Goal: Find contact information: Find contact information

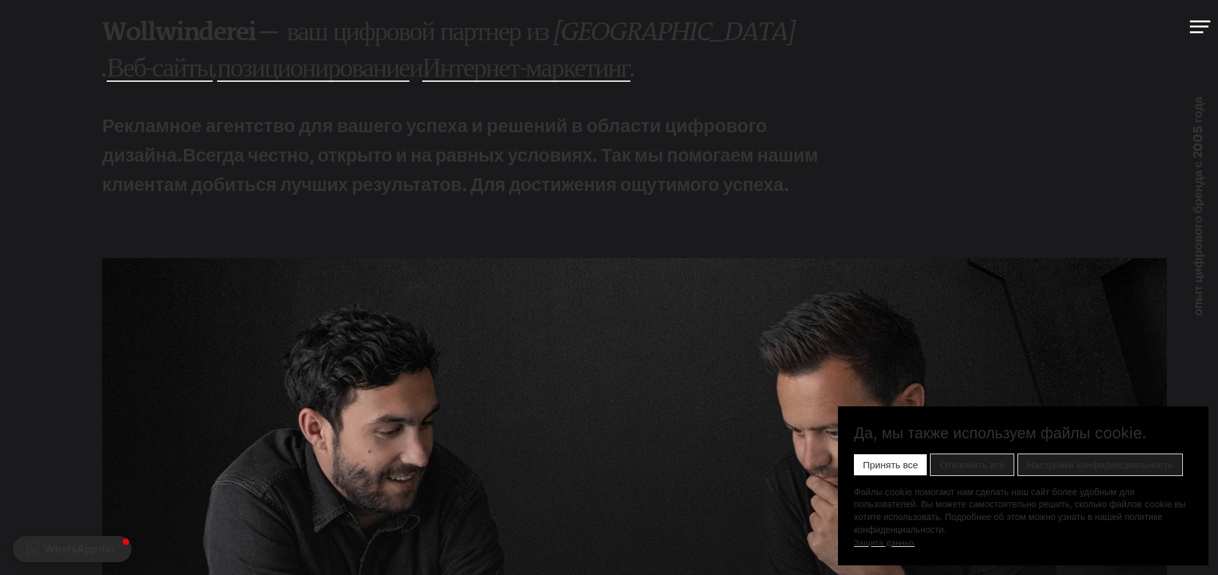
scroll to position [54, 0]
drag, startPoint x: 867, startPoint y: 467, endPoint x: 856, endPoint y: 458, distance: 13.7
click at [867, 467] on font "Принять все" at bounding box center [890, 464] width 55 height 11
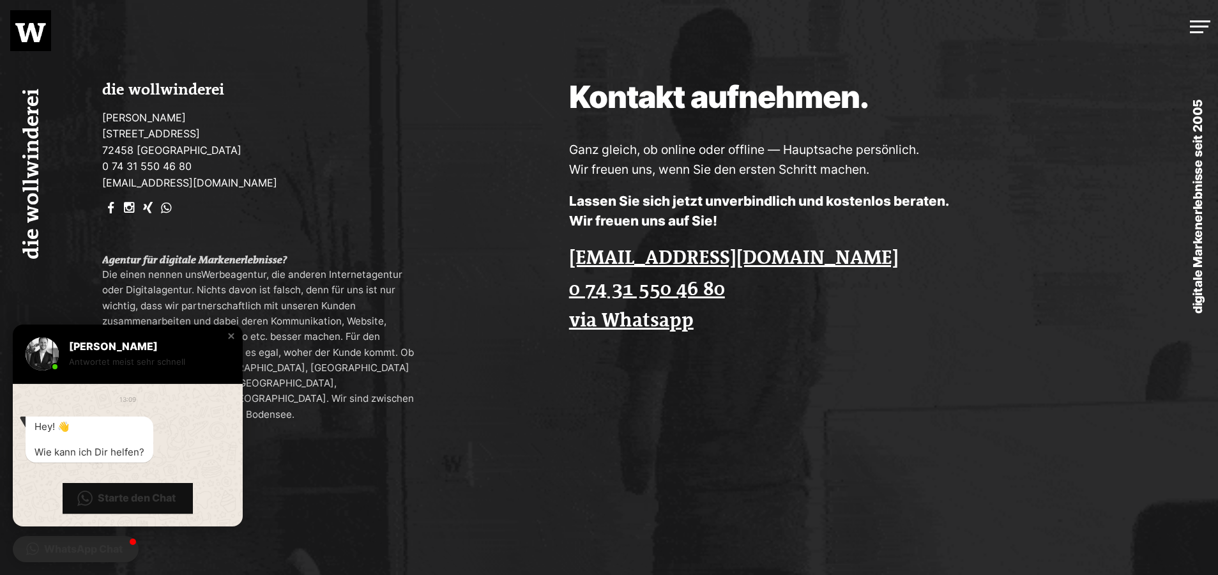
scroll to position [3561, 0]
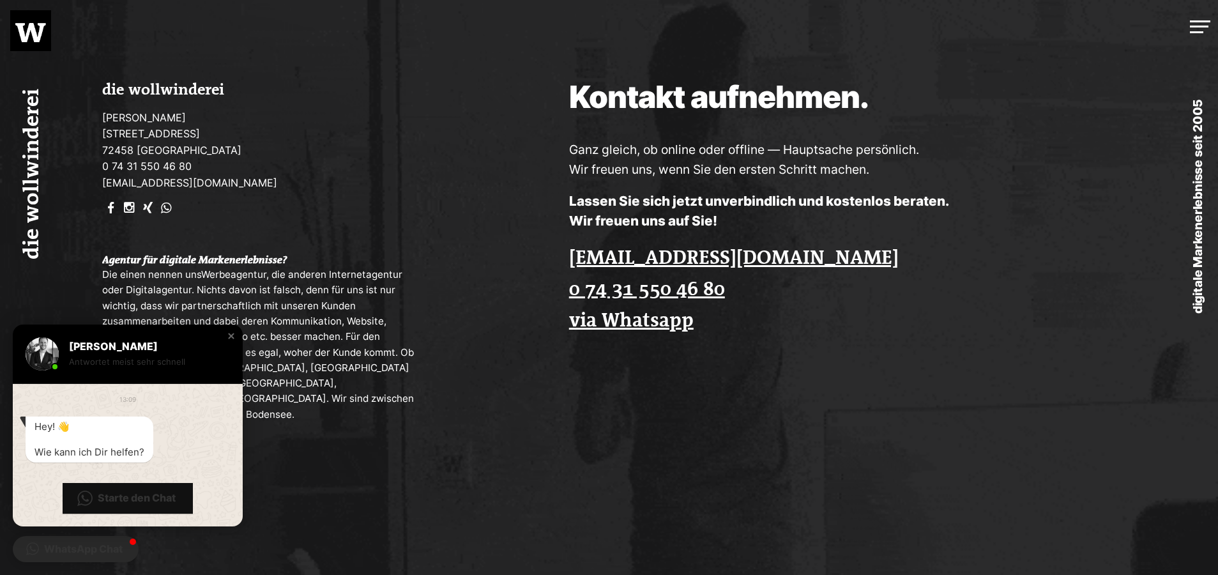
click at [234, 337] on div "Close chat window" at bounding box center [231, 336] width 13 height 13
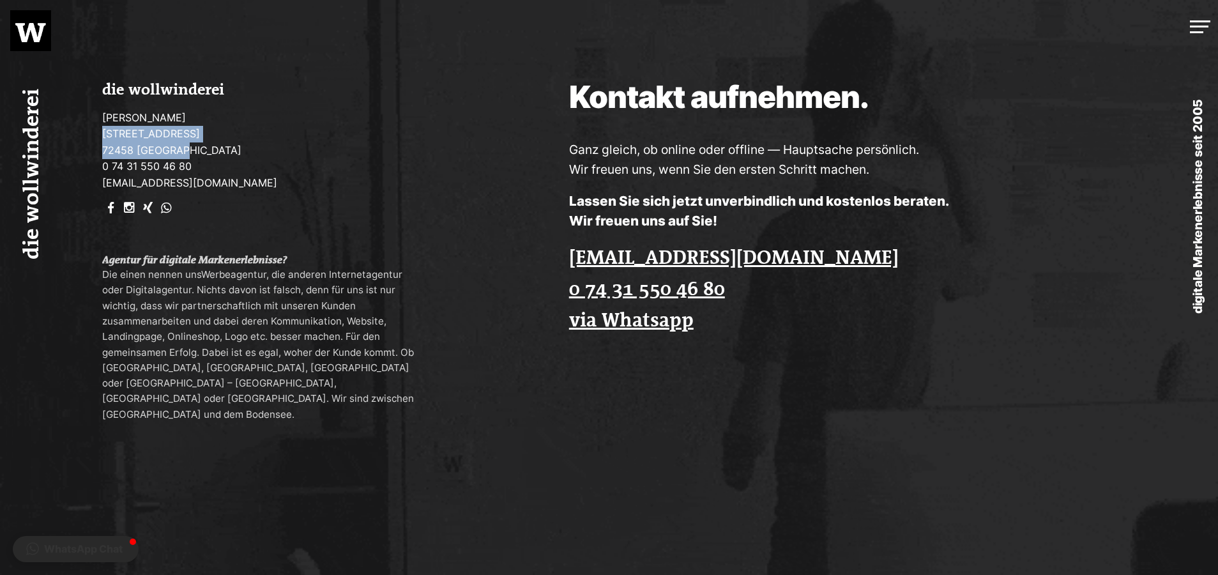
drag, startPoint x: 183, startPoint y: 150, endPoint x: 91, endPoint y: 141, distance: 91.8
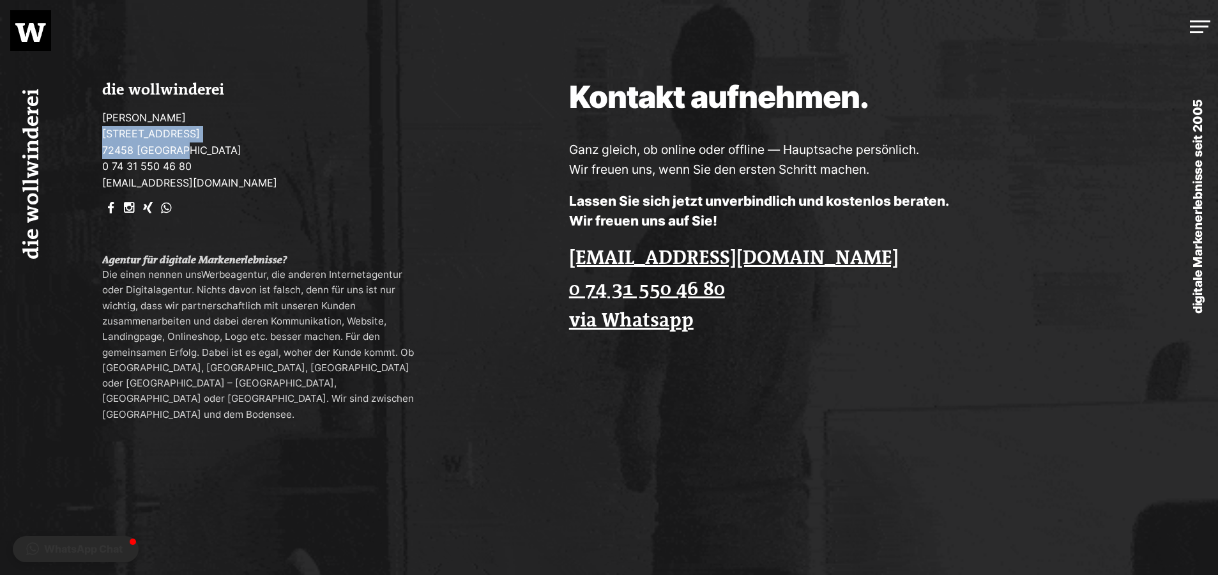
click at [91, 141] on div "die wollwinderei [PERSON_NAME] [STREET_ADDRESS] 0 74 31 550 46 80 [EMAIL_ADDRES…" at bounding box center [243, 252] width 487 height 504
drag, startPoint x: 143, startPoint y: 140, endPoint x: 192, endPoint y: 153, distance: 50.6
click at [197, 153] on p "[PERSON_NAME] [STREET_ADDRESS] 0 74 31 550 46 80 [EMAIL_ADDRESS][DOMAIN_NAME]" at bounding box center [264, 151] width 324 height 82
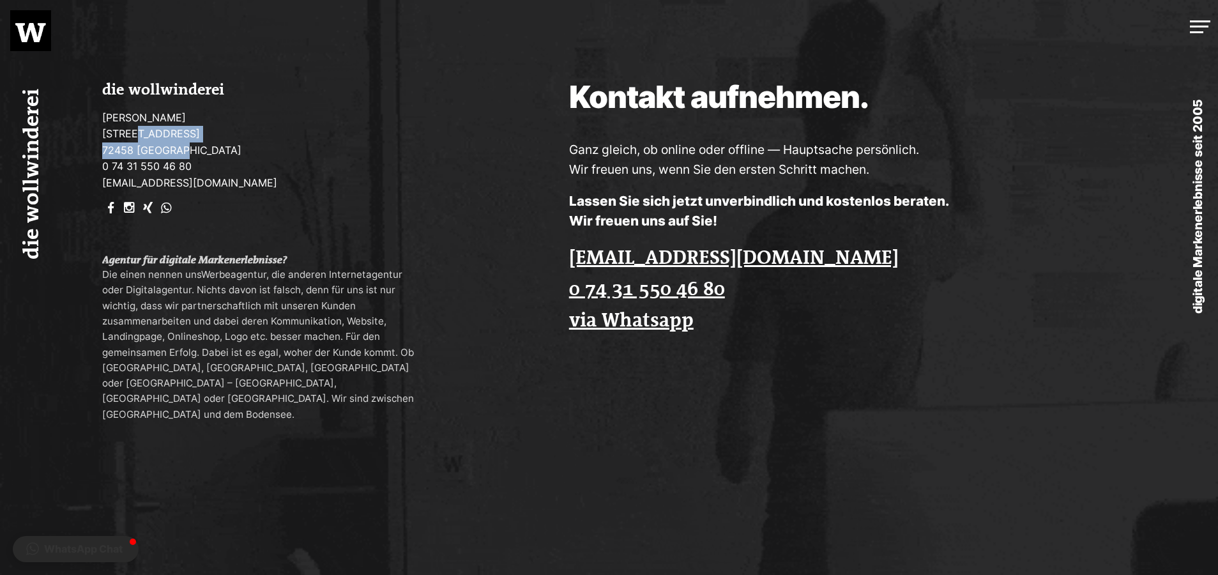
drag, startPoint x: 179, startPoint y: 151, endPoint x: 126, endPoint y: 130, distance: 57.0
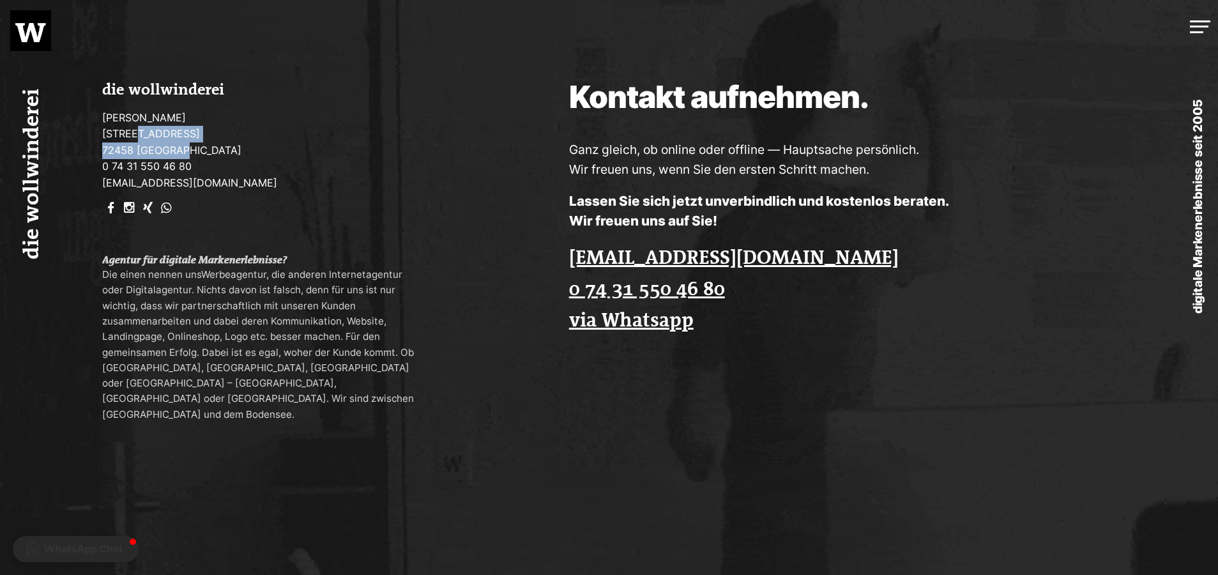
click at [127, 130] on p "[PERSON_NAME] [STREET_ADDRESS] 0 74 31 550 46 80 [EMAIL_ADDRESS][DOMAIN_NAME]" at bounding box center [264, 151] width 324 height 82
click at [130, 133] on p "[PERSON_NAME] [STREET_ADDRESS] 0 74 31 550 46 80 [EMAIL_ADDRESS][DOMAIN_NAME]" at bounding box center [264, 151] width 324 height 82
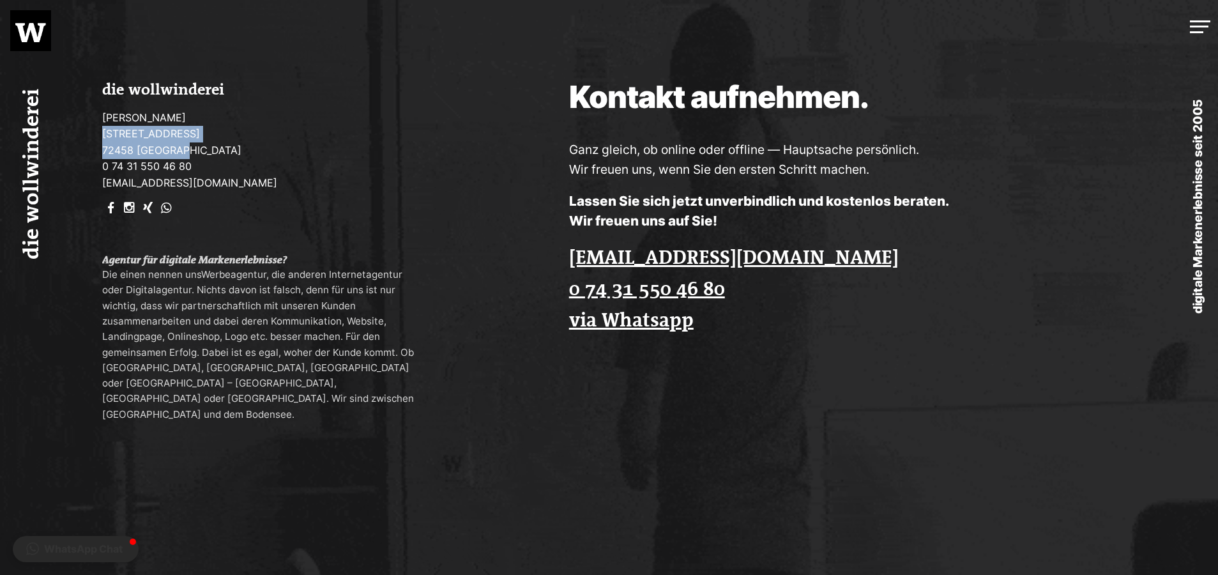
drag, startPoint x: 108, startPoint y: 135, endPoint x: 177, endPoint y: 155, distance: 71.8
click at [176, 155] on p "[PERSON_NAME] [STREET_ADDRESS] 0 74 31 550 46 80 [EMAIL_ADDRESS][DOMAIN_NAME]" at bounding box center [264, 151] width 324 height 82
drag, startPoint x: 160, startPoint y: 146, endPoint x: 140, endPoint y: 149, distance: 19.3
click at [147, 142] on p "[PERSON_NAME] [STREET_ADDRESS] 0 74 31 550 46 80 [EMAIL_ADDRESS][DOMAIN_NAME]" at bounding box center [264, 151] width 324 height 82
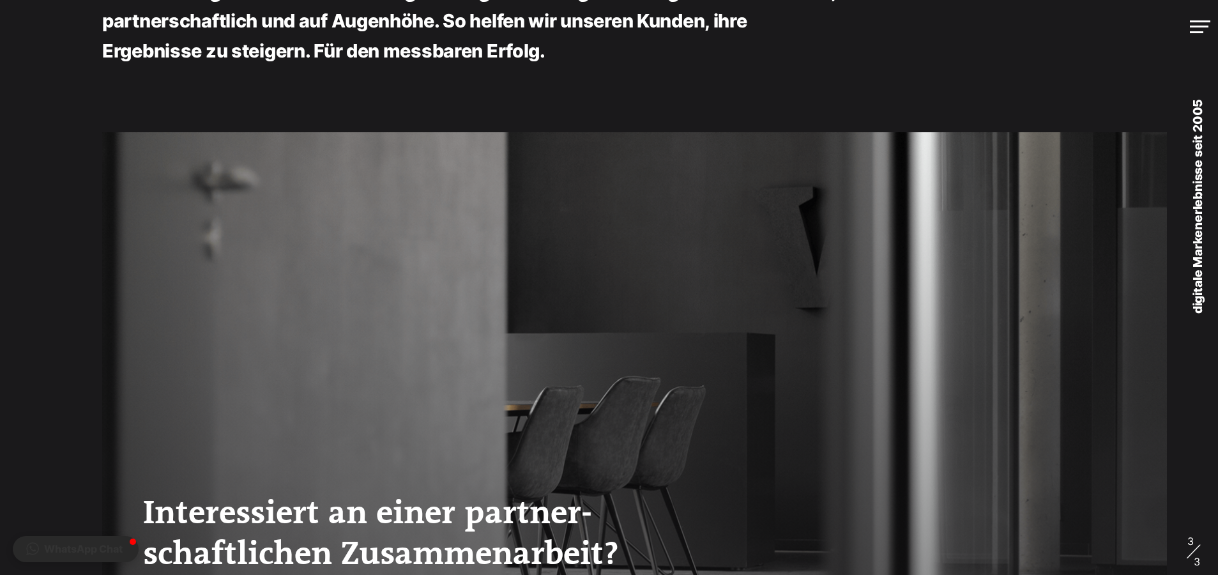
scroll to position [0, 0]
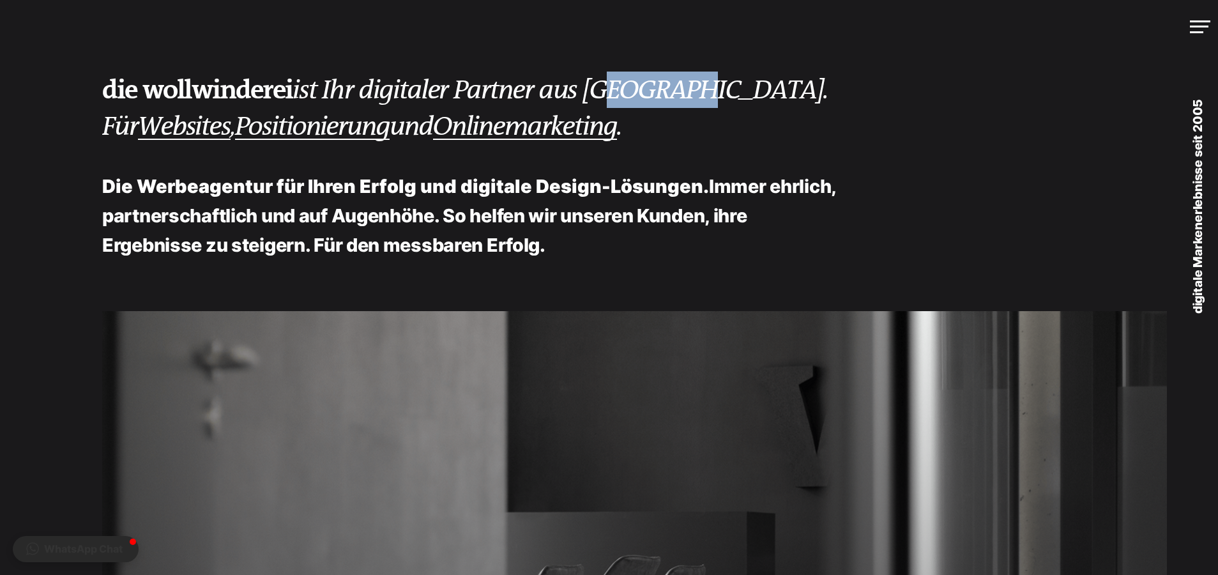
drag, startPoint x: 700, startPoint y: 94, endPoint x: 611, endPoint y: 89, distance: 88.9
click at [612, 90] on h2 "die wollwinderei ist Ihr digitaler Partner aus [GEOGRAPHIC_DATA]. Für Websites …" at bounding box center [634, 108] width 1064 height 73
drag, startPoint x: 676, startPoint y: 94, endPoint x: 716, endPoint y: 95, distance: 40.3
click at [716, 95] on h2 "die wollwinderei ist Ihr digitaler Partner aus [GEOGRAPHIC_DATA]. Für Websites …" at bounding box center [634, 108] width 1064 height 73
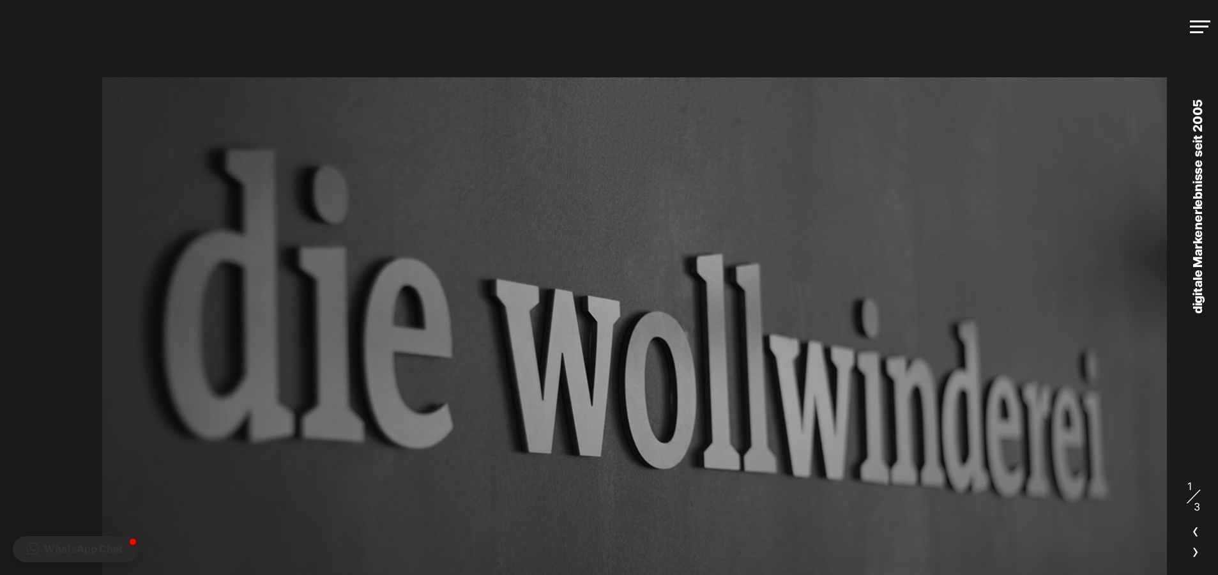
scroll to position [246, 0]
